Goal: Task Accomplishment & Management: Manage account settings

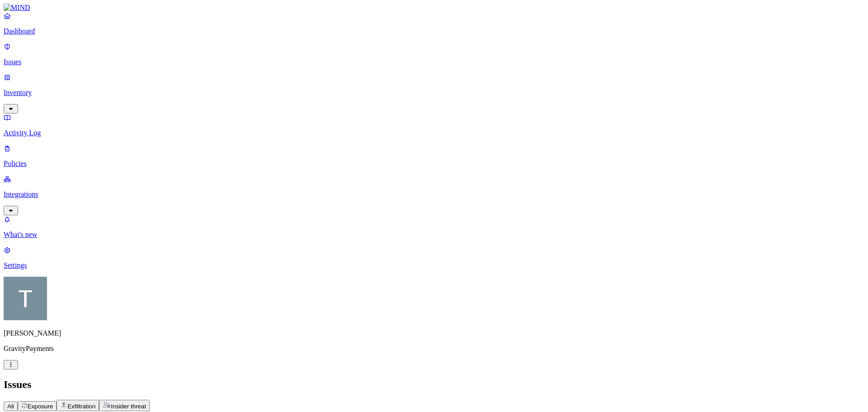
scroll to position [242, 0]
click at [37, 190] on p "Integrations" at bounding box center [434, 194] width 860 height 8
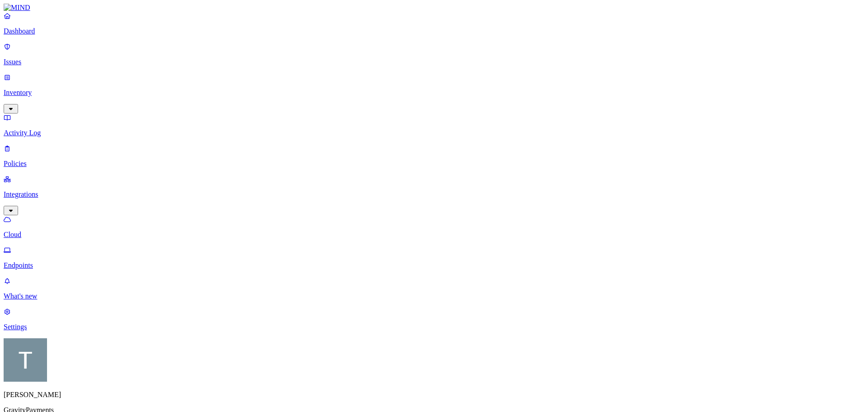
click at [36, 160] on p "Policies" at bounding box center [434, 164] width 860 height 8
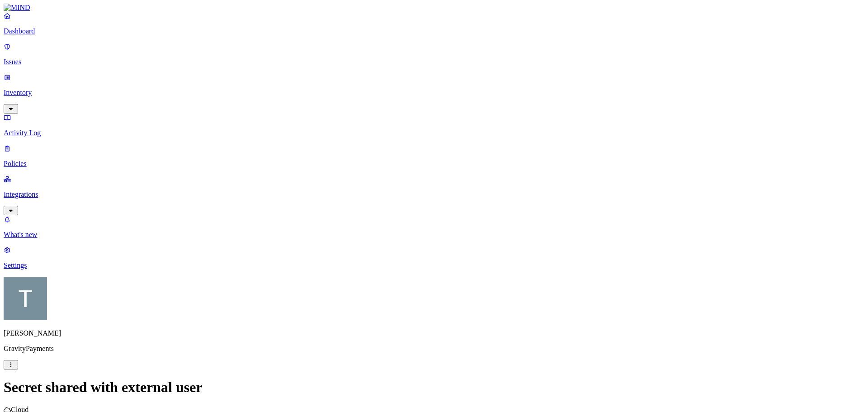
drag, startPoint x: 605, startPoint y: 11, endPoint x: 606, endPoint y: 24, distance: 13.1
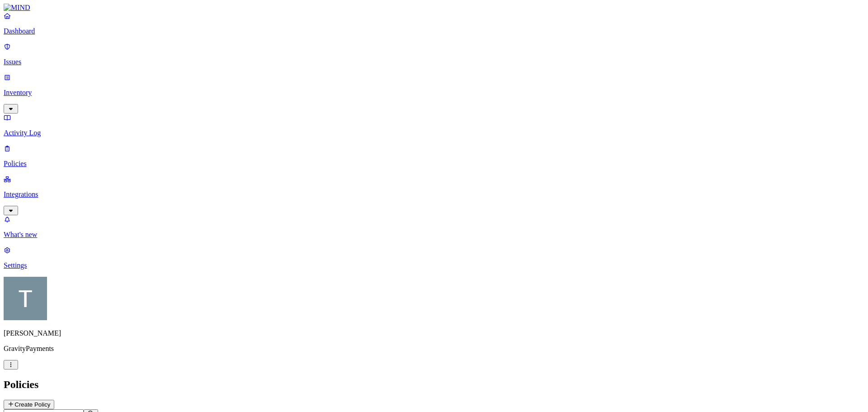
drag, startPoint x: 42, startPoint y: 124, endPoint x: 38, endPoint y: 111, distance: 13.9
click at [42, 190] on p "Integrations" at bounding box center [434, 194] width 860 height 8
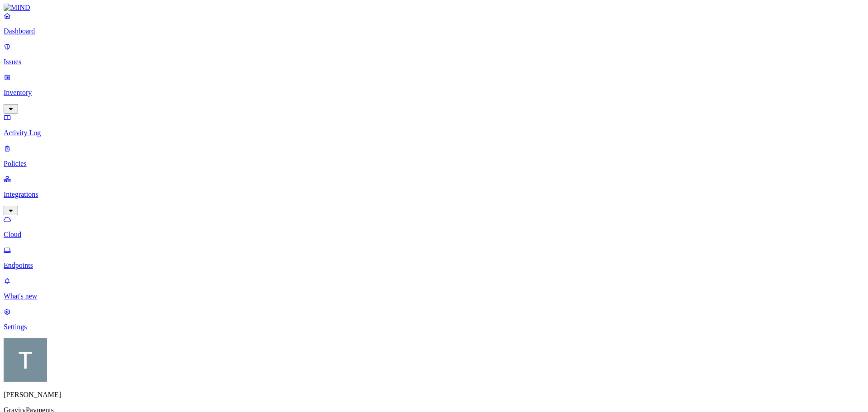
click at [37, 160] on p "Policies" at bounding box center [434, 164] width 860 height 8
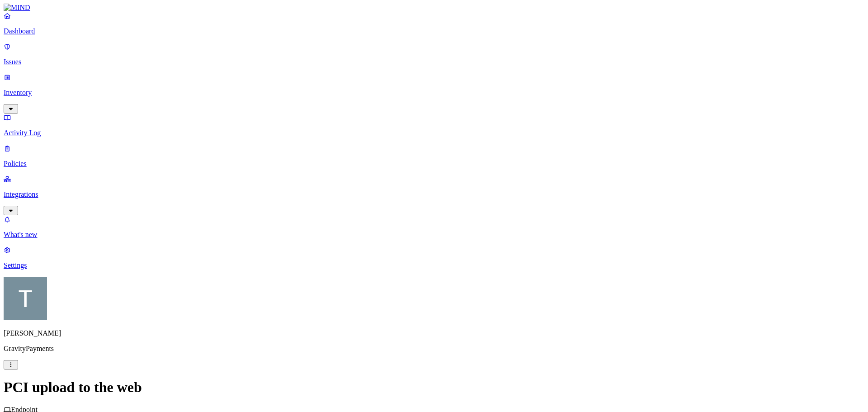
scroll to position [436, 0]
click at [40, 269] on p "Settings" at bounding box center [434, 265] width 860 height 8
click at [32, 160] on p "Policies" at bounding box center [434, 164] width 860 height 8
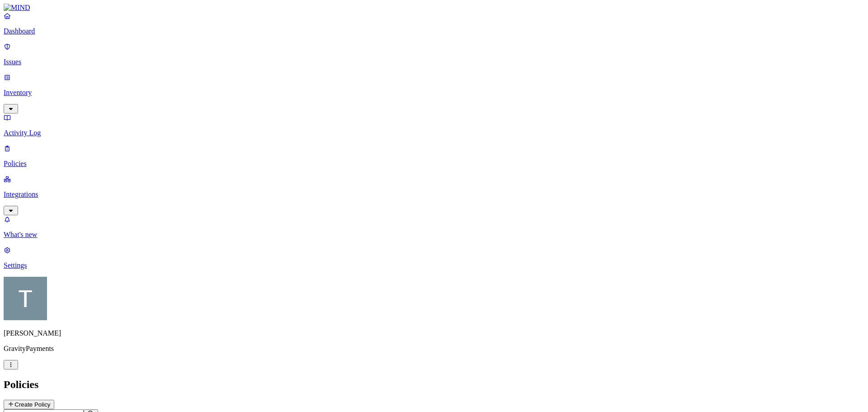
click at [619, 250] on html "Dashboard Issues Inventory Activity Log Policies Integrations What's new 1 Sett…" at bounding box center [434, 415] width 868 height 831
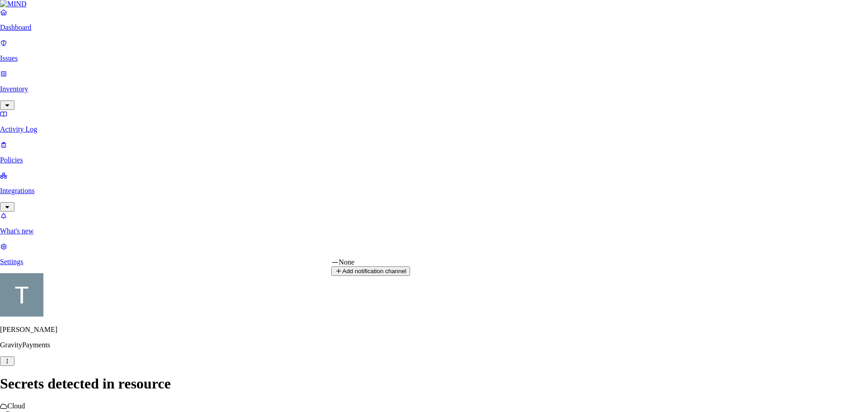
click at [619, 250] on html "Dashboard Issues Inventory Activity Log Policies Integrations What's new 1 Sett…" at bounding box center [434, 413] width 868 height 827
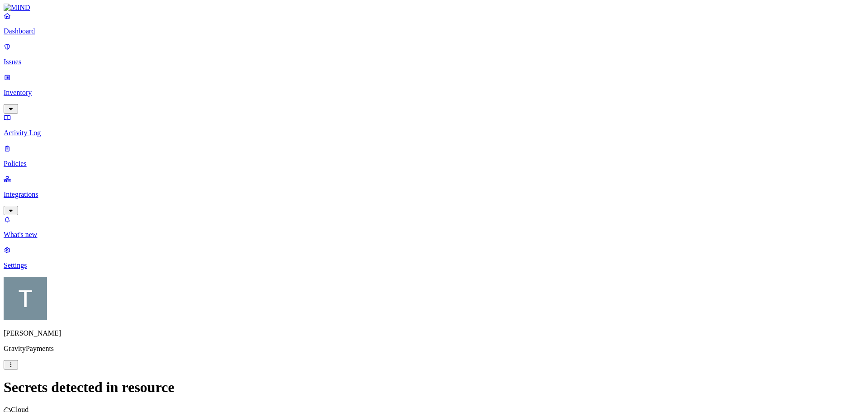
click at [618, 335] on html "Dashboard Issues Inventory Activity Log Policies Integrations What's new 1 Sett…" at bounding box center [434, 415] width 868 height 831
click at [620, 250] on html "Dashboard Issues Inventory Activity Log Policies Integrations What's new 1 Sett…" at bounding box center [434, 415] width 868 height 831
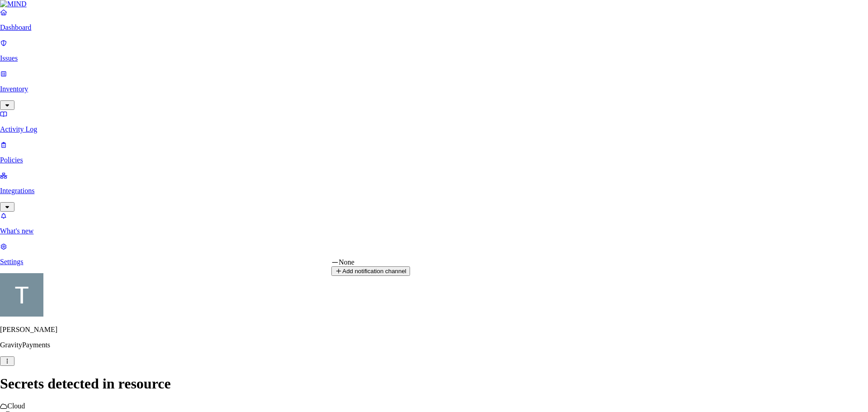
click at [248, 225] on html "Dashboard Issues Inventory Activity Log Policies Integrations What's new 1 Sett…" at bounding box center [434, 413] width 868 height 827
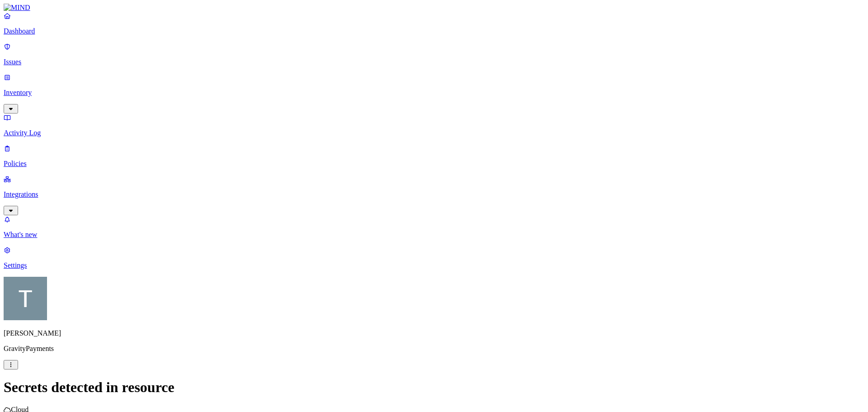
drag, startPoint x: 606, startPoint y: 10, endPoint x: 600, endPoint y: 22, distance: 12.5
click at [31, 58] on p "Issues" at bounding box center [434, 62] width 860 height 8
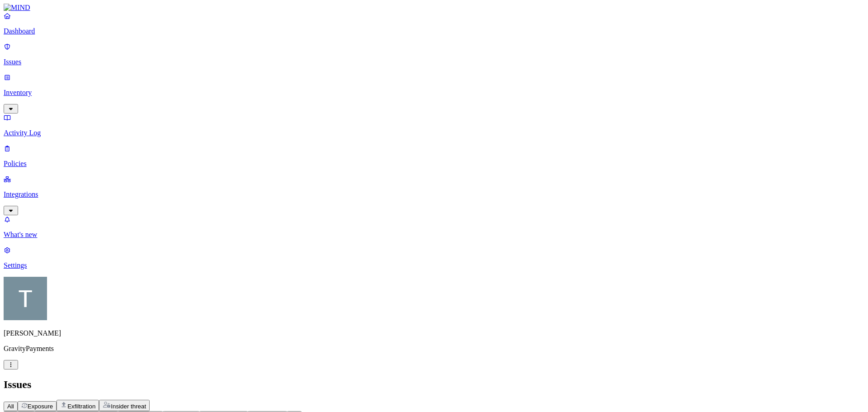
drag, startPoint x: 608, startPoint y: 11, endPoint x: 616, endPoint y: 47, distance: 37.1
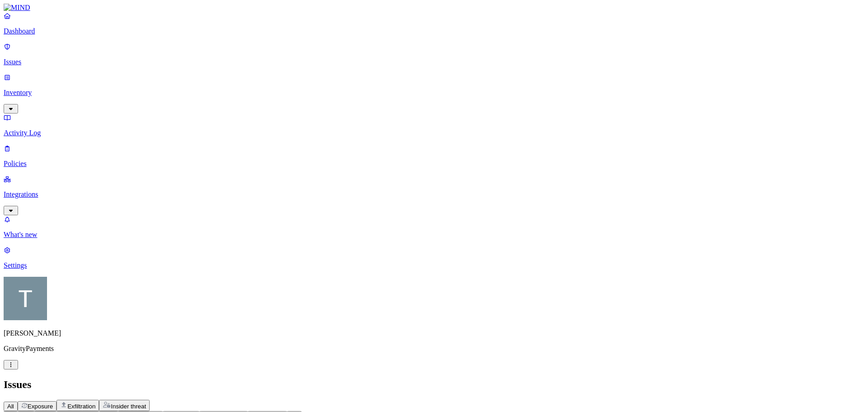
click at [114, 411] on icon "button" at bounding box center [110, 415] width 7 height 6
click at [32, 160] on p "Policies" at bounding box center [434, 164] width 860 height 8
click at [35, 269] on p "Settings" at bounding box center [434, 265] width 860 height 8
click at [45, 352] on p "GravityPayments" at bounding box center [434, 348] width 860 height 8
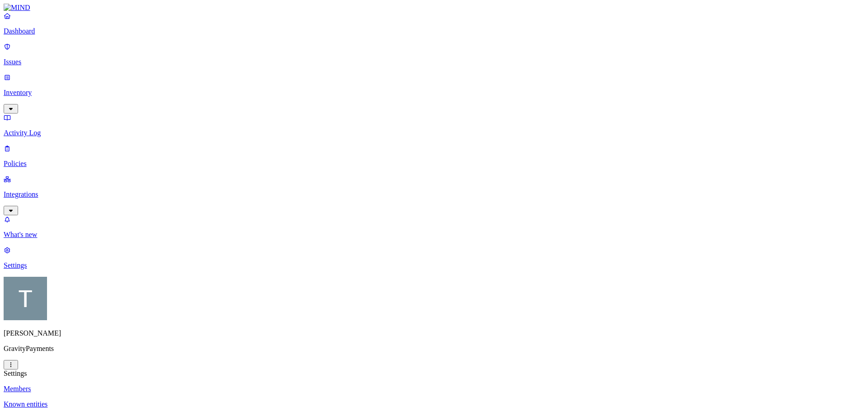
click at [84, 399] on html "Dashboard Issues Inventory Activity Log Policies Integrations What's new 1 Sett…" at bounding box center [434, 305] width 868 height 611
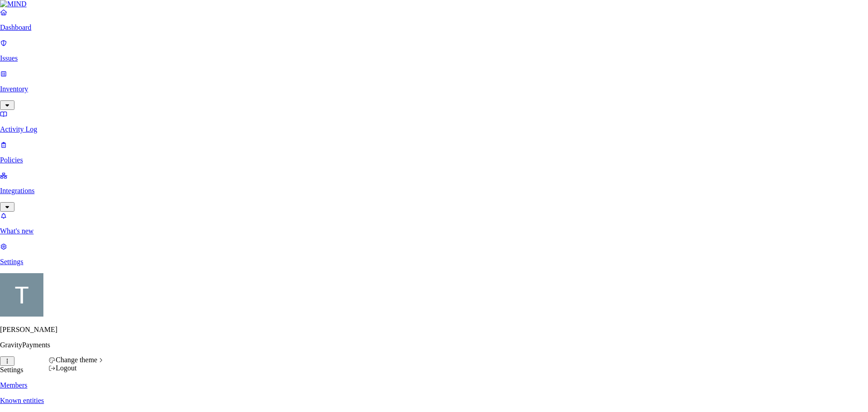
click at [61, 242] on html "Dashboard Issues Inventory Activity Log Policies Integrations What's new 1 Sett…" at bounding box center [434, 303] width 868 height 607
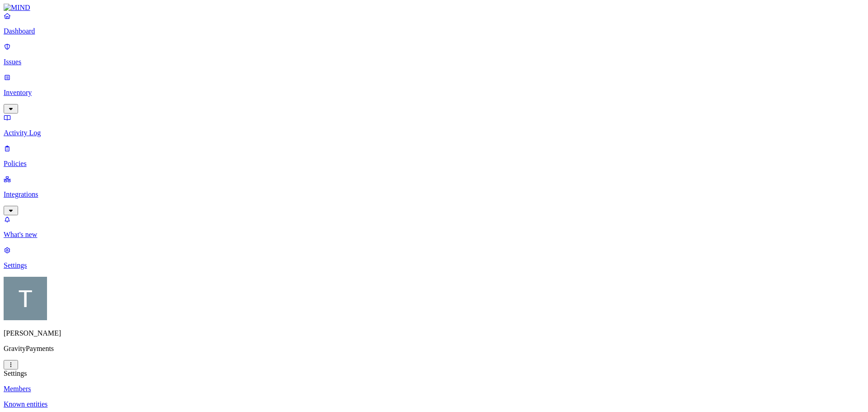
click at [44, 190] on p "Integrations" at bounding box center [434, 194] width 860 height 8
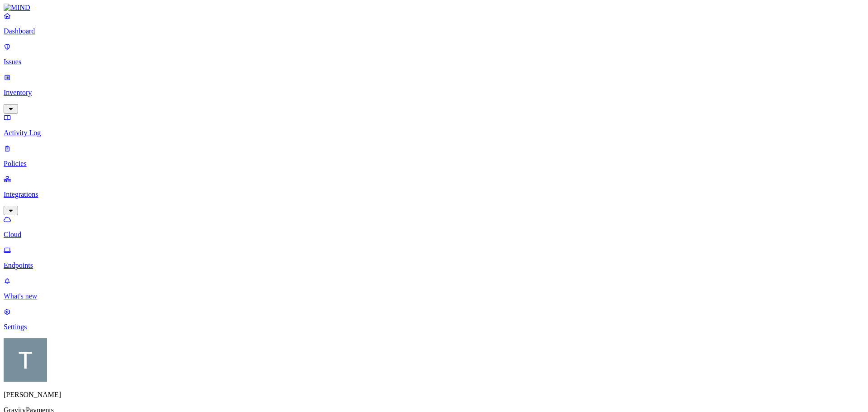
click at [39, 300] on p "What's new" at bounding box center [434, 296] width 860 height 8
click at [34, 331] on p "Settings" at bounding box center [434, 327] width 860 height 8
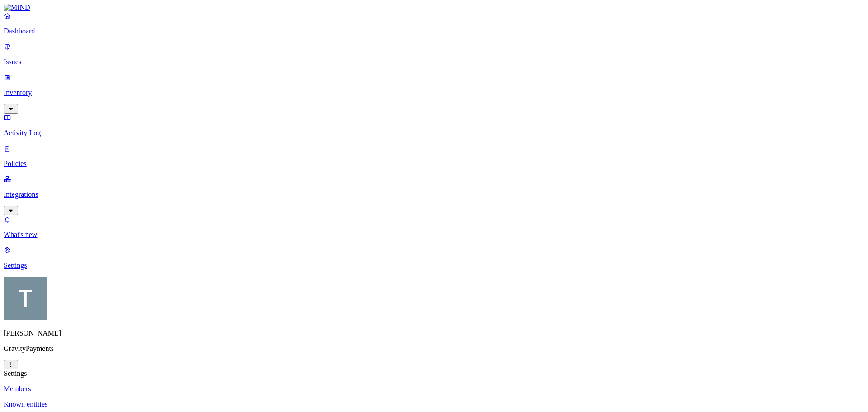
click at [136, 400] on p "Known entities" at bounding box center [434, 404] width 860 height 8
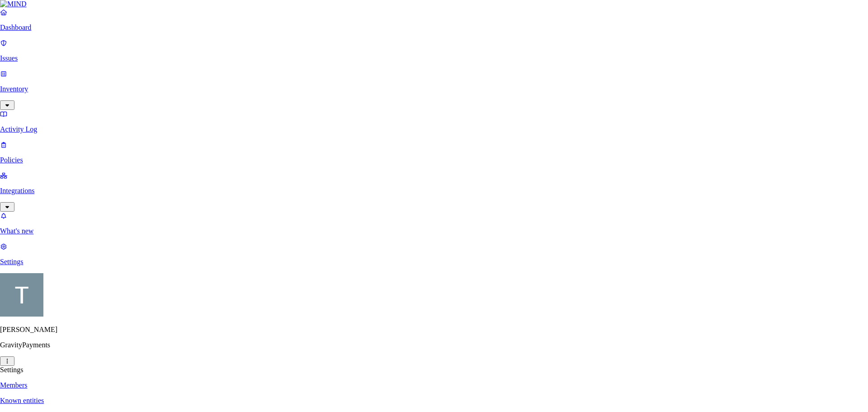
type input "[DOMAIN_NAME]"
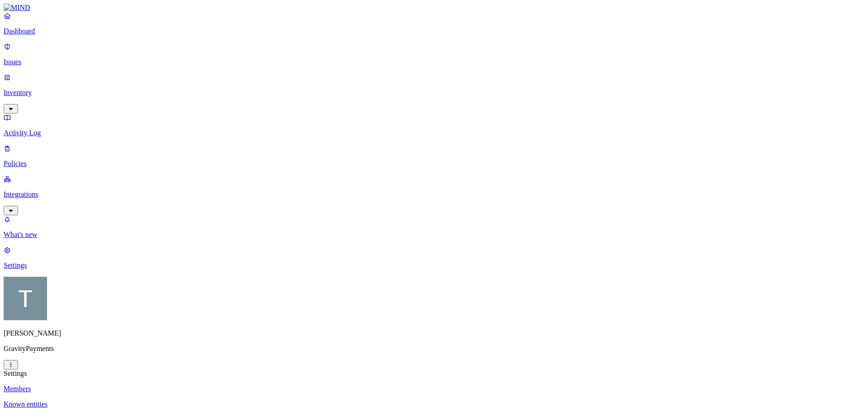
click at [32, 129] on p "Activity Log" at bounding box center [434, 133] width 860 height 8
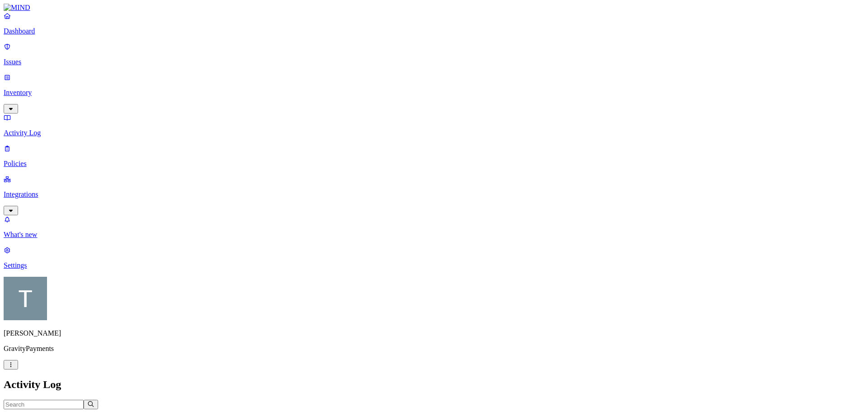
click at [29, 160] on p "Policies" at bounding box center [434, 164] width 860 height 8
click at [31, 190] on p "Integrations" at bounding box center [434, 194] width 860 height 8
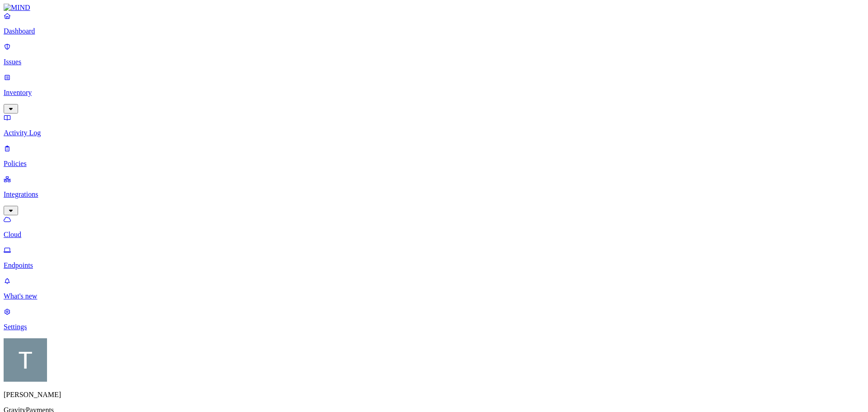
click at [35, 331] on p "Settings" at bounding box center [434, 327] width 860 height 8
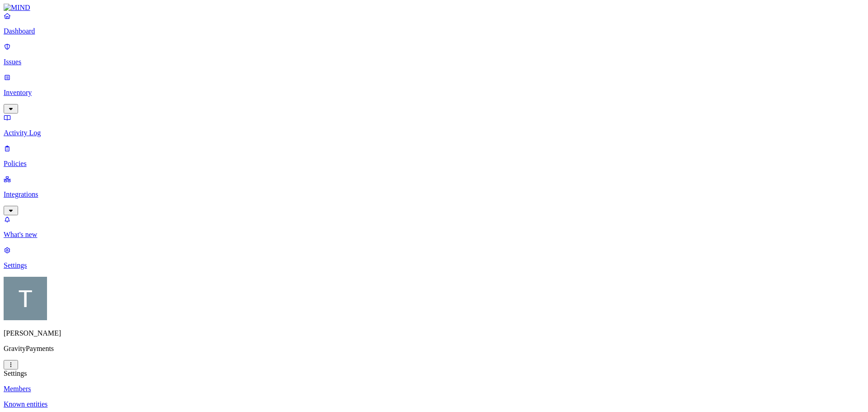
click at [85, 400] on html "Dashboard Issues Inventory Activity Log Policies Integrations What's new 1 Sett…" at bounding box center [434, 305] width 868 height 611
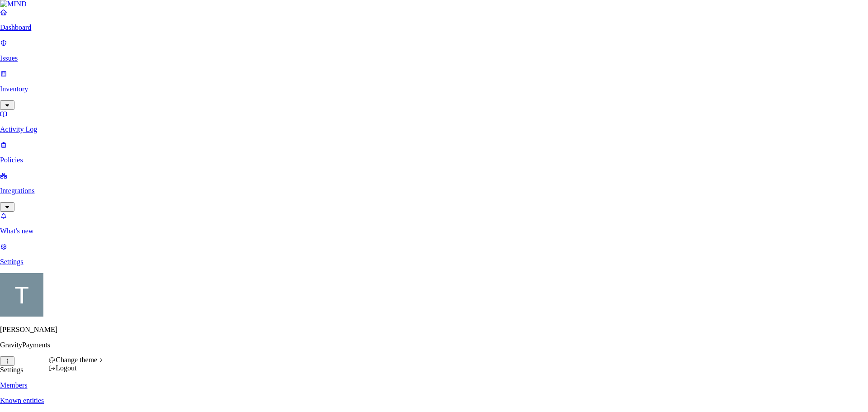
click at [73, 249] on html "Dashboard Issues Inventory Activity Log Policies Integrations What's new 1 Sett…" at bounding box center [434, 303] width 868 height 607
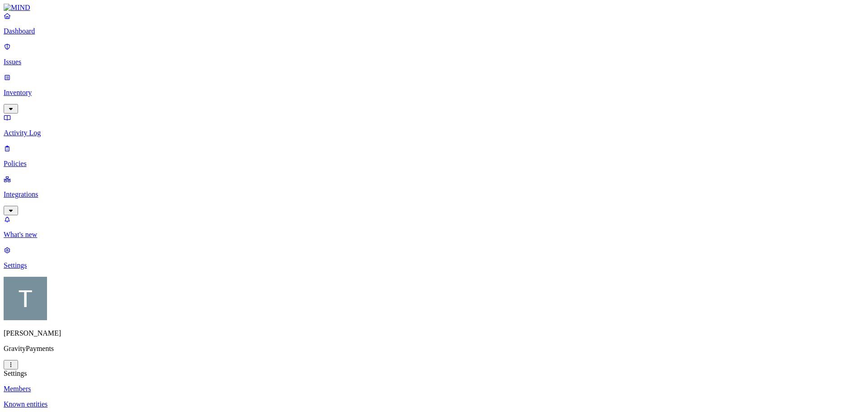
click at [26, 12] on img at bounding box center [17, 8] width 27 height 8
click at [35, 269] on p "Settings" at bounding box center [434, 265] width 860 height 8
click at [134, 411] on p "Notification channels" at bounding box center [434, 419] width 860 height 8
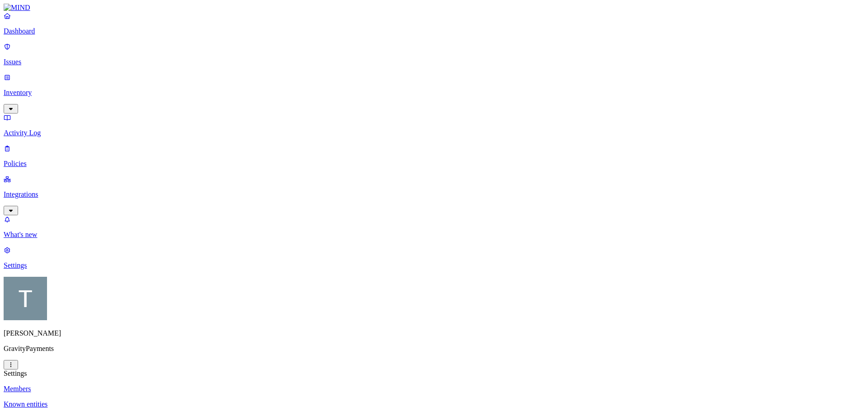
click at [130, 400] on p "Known entities" at bounding box center [434, 404] width 860 height 8
click at [121, 385] on p "Members" at bounding box center [434, 389] width 860 height 8
click at [38, 35] on p "Dashboard" at bounding box center [434, 31] width 860 height 8
click at [30, 12] on img at bounding box center [17, 8] width 27 height 8
drag, startPoint x: 13, startPoint y: 2, endPoint x: 64, endPoint y: 152, distance: 158.6
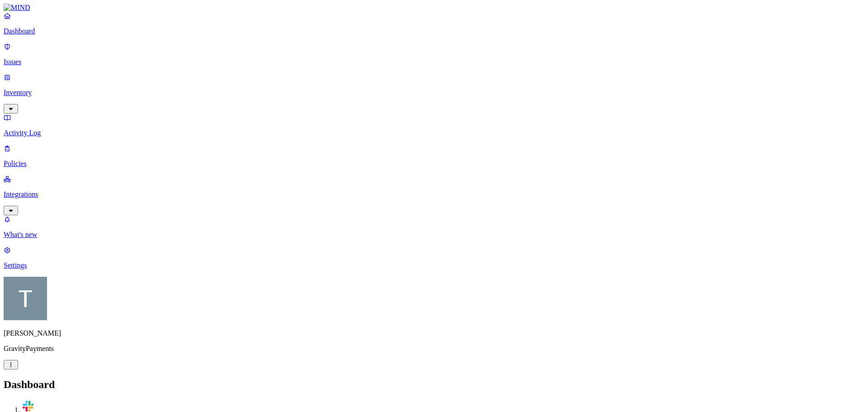
click at [64, 152] on nav "Dashboard Issues Inventory Activity Log Policies Integrations What's new 1 Sett…" at bounding box center [434, 141] width 860 height 258
click at [41, 190] on p "Integrations" at bounding box center [434, 194] width 860 height 8
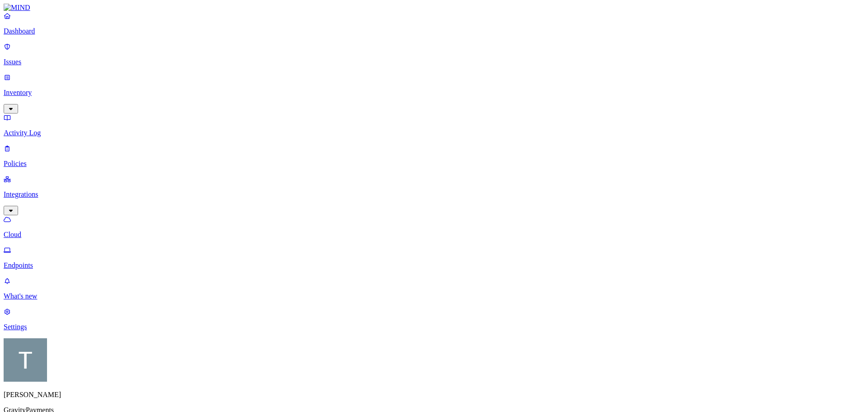
click at [46, 261] on p "Endpoints" at bounding box center [434, 265] width 860 height 8
